Goal: Task Accomplishment & Management: Use online tool/utility

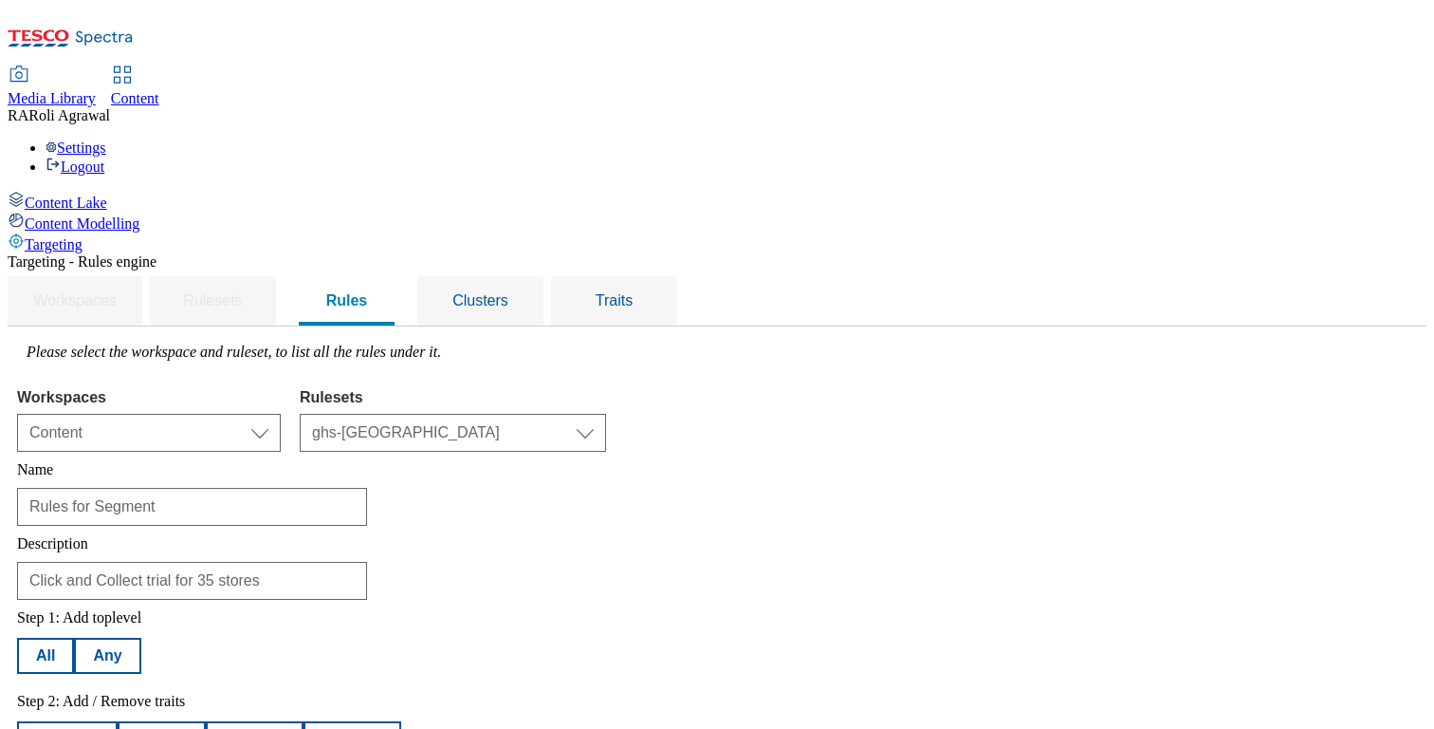
select select "f510054f-adaa-4692-b570-80fa3897127a"
select select "48eb89cc-c22c-49b3-9be3-6f8cd5821d05"
select select "profileSegments"
select select "d406dba3-0da9-4f4f-9045-9073b8f76ef3:true"
